Goal: Navigation & Orientation: Find specific page/section

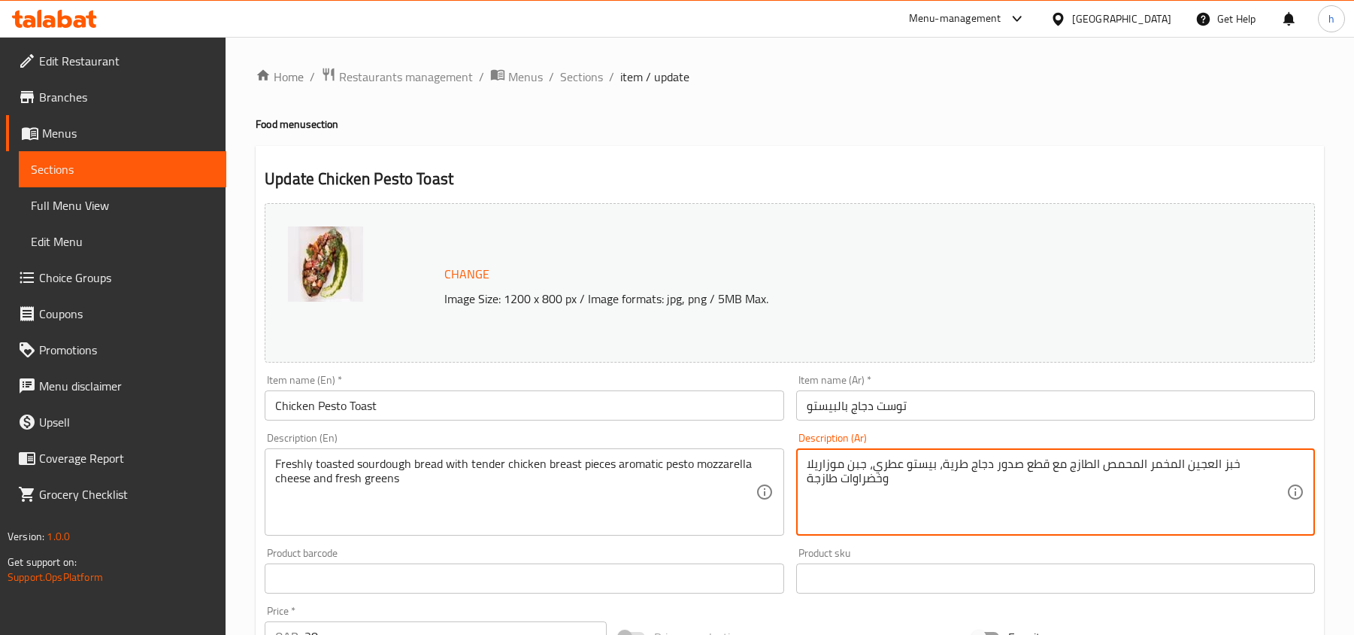
scroll to position [100, 0]
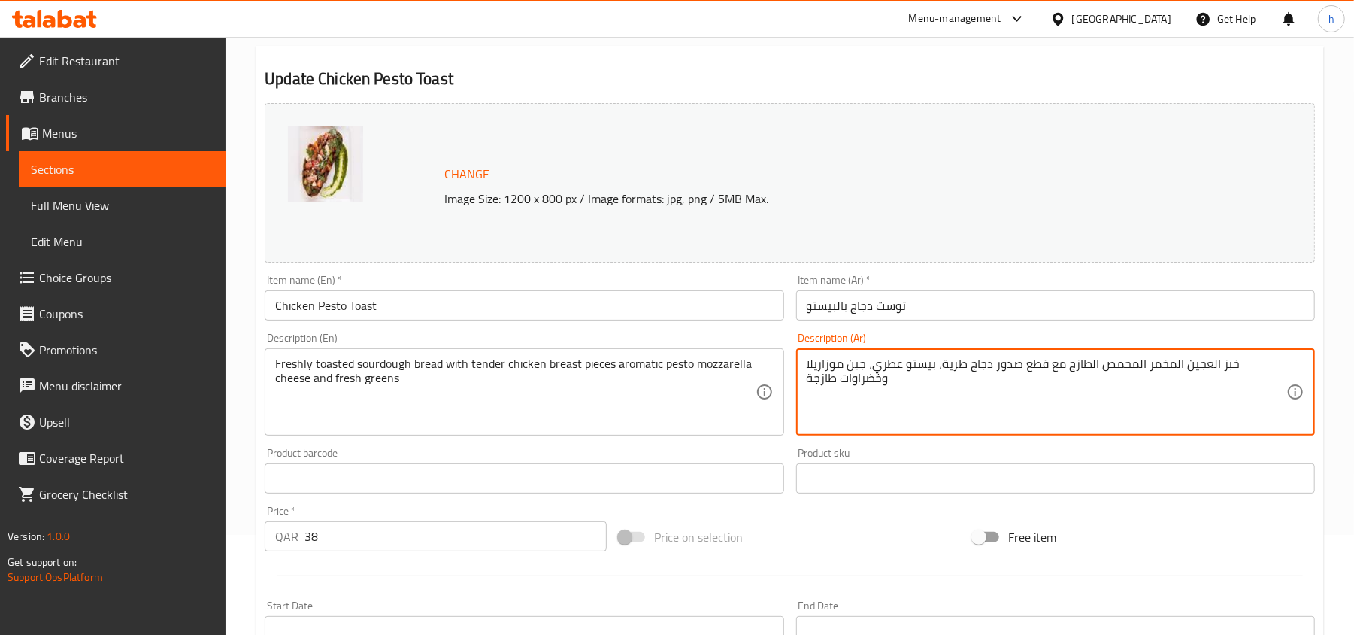
click at [73, 18] on icon at bounding box center [54, 19] width 85 height 18
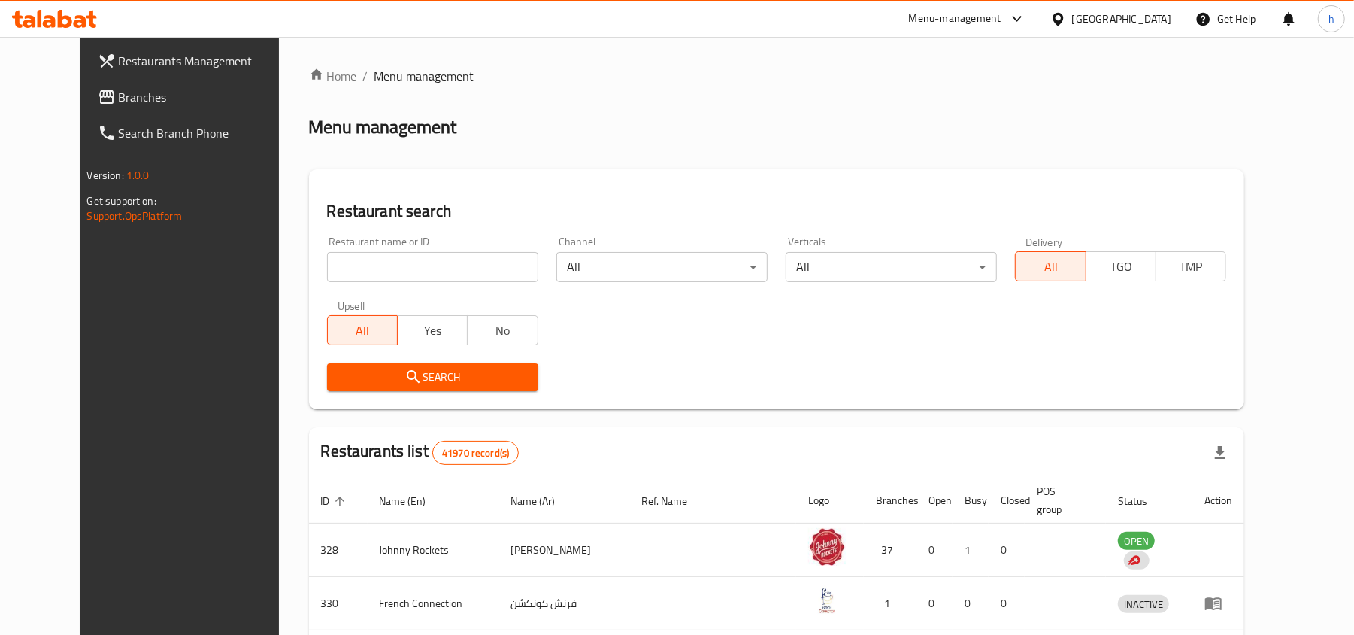
click at [147, 105] on span "Branches" at bounding box center [206, 97] width 175 height 18
